Goal: Browse casually

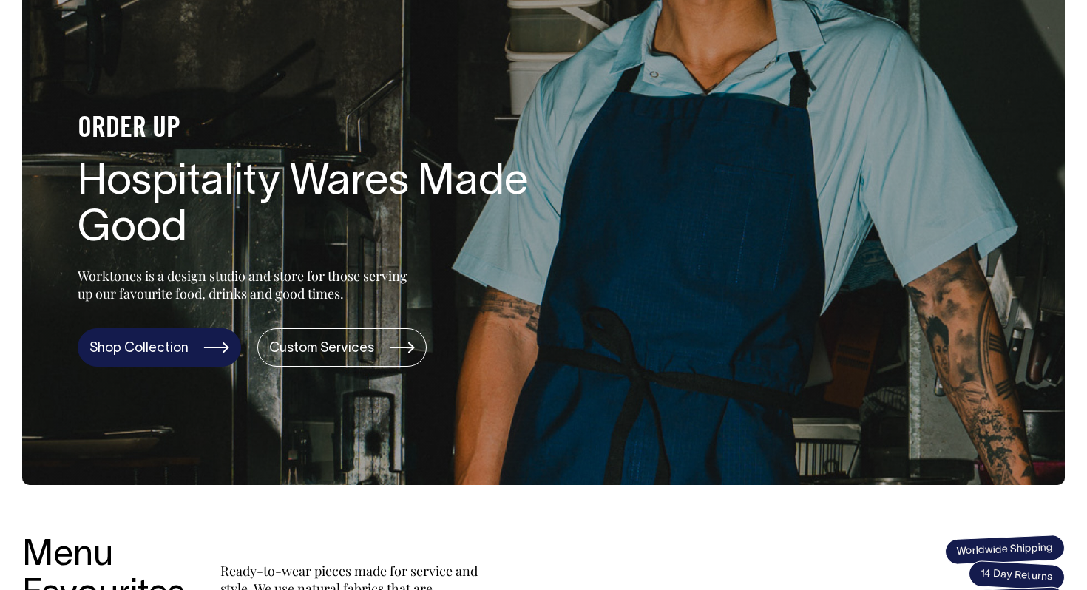
click at [189, 339] on link "Shop Collection" at bounding box center [159, 347] width 163 height 38
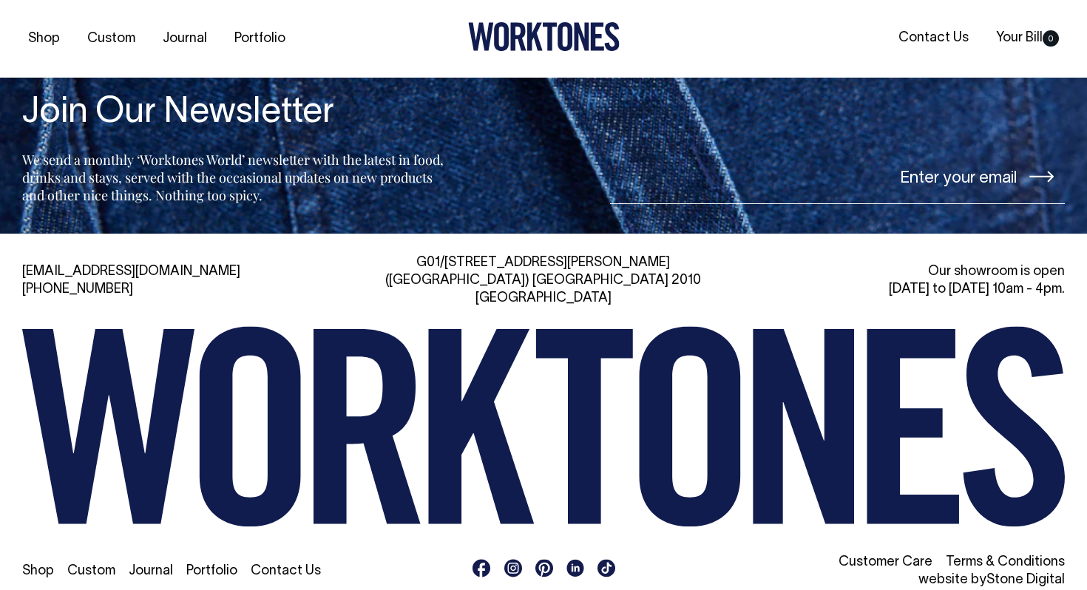
scroll to position [3261, 0]
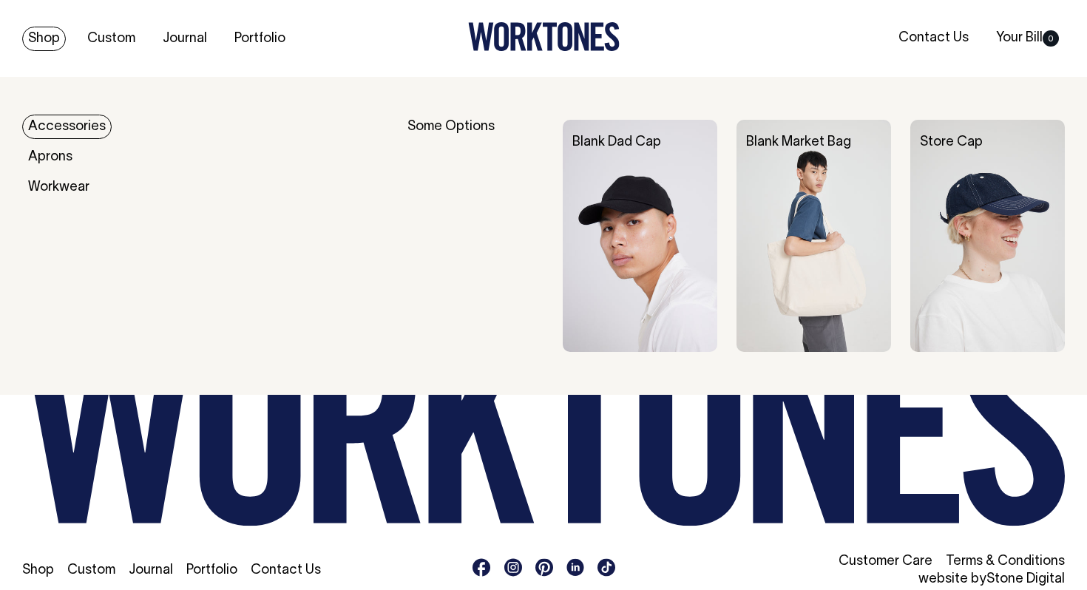
click at [47, 43] on link "Shop" at bounding box center [44, 39] width 44 height 24
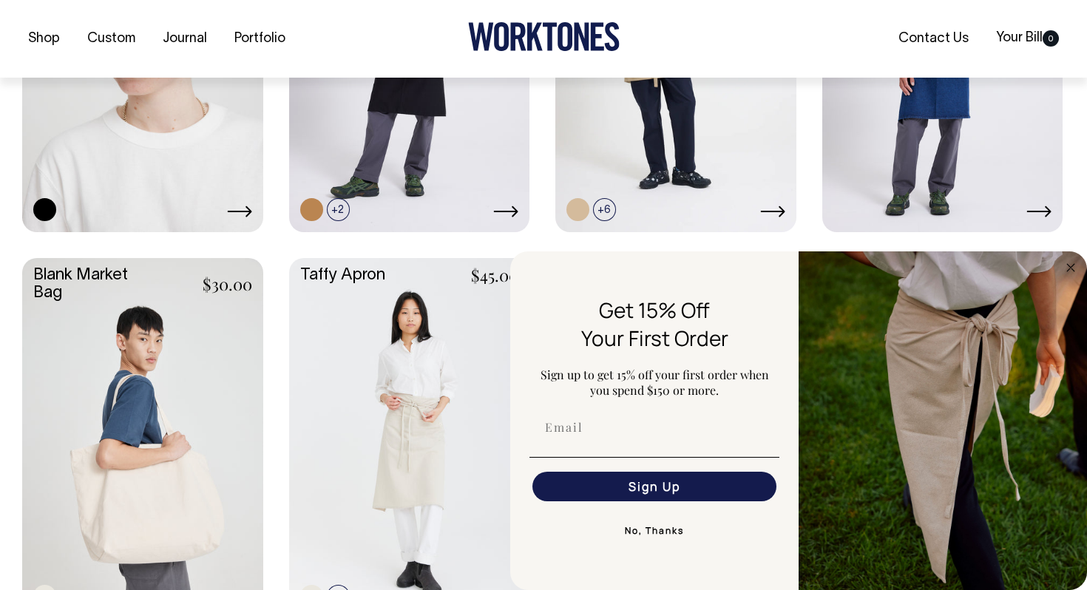
scroll to position [1727, 0]
click at [176, 44] on link "Journal" at bounding box center [185, 39] width 56 height 24
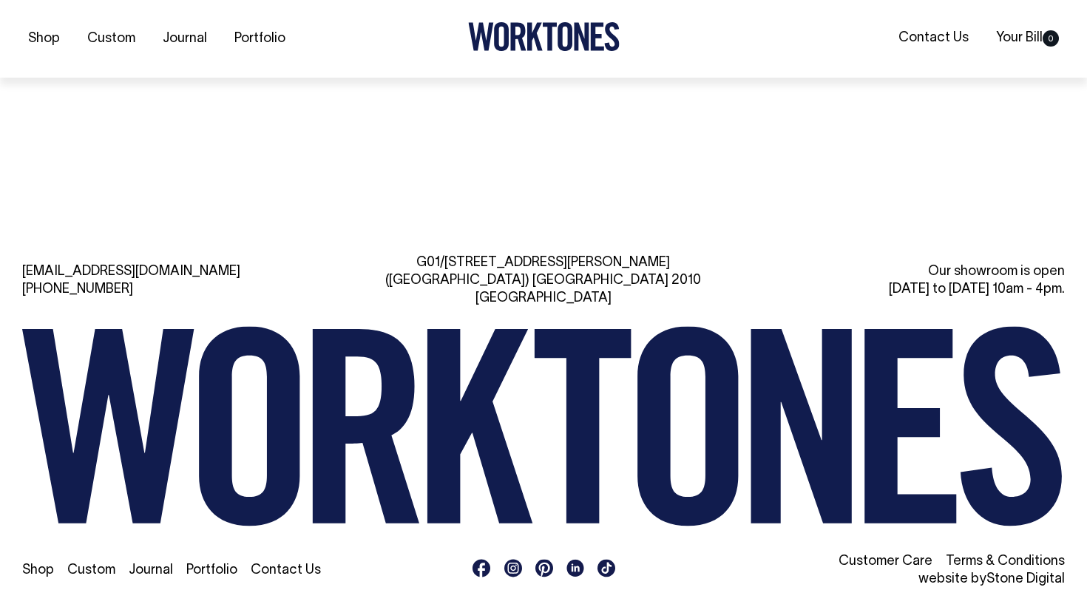
scroll to position [2037, 0]
